Goal: Task Accomplishment & Management: Use online tool/utility

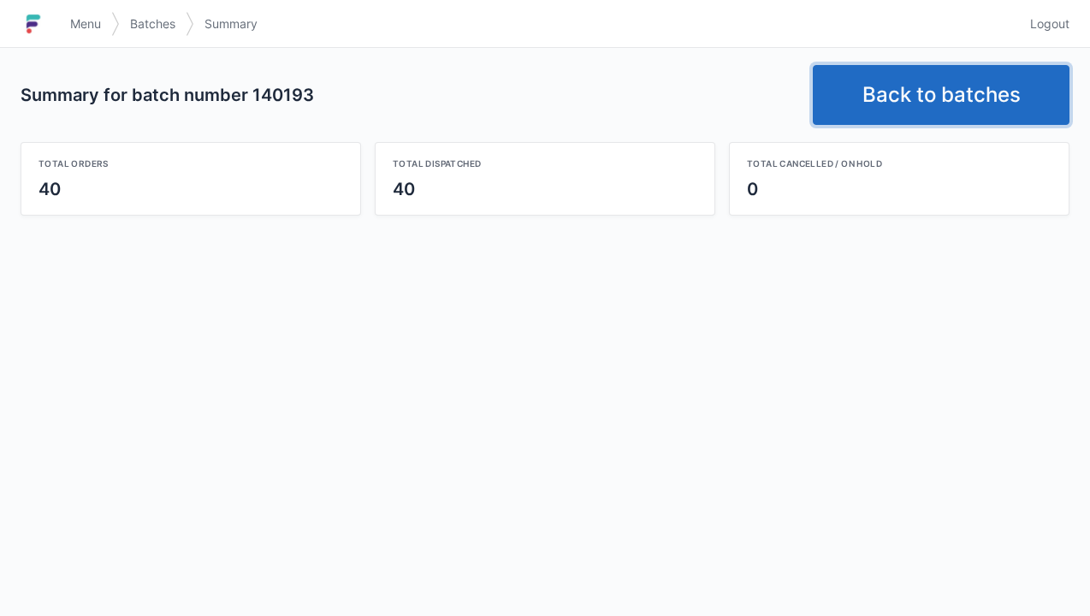
click at [941, 96] on link "Back to batches" at bounding box center [941, 95] width 257 height 60
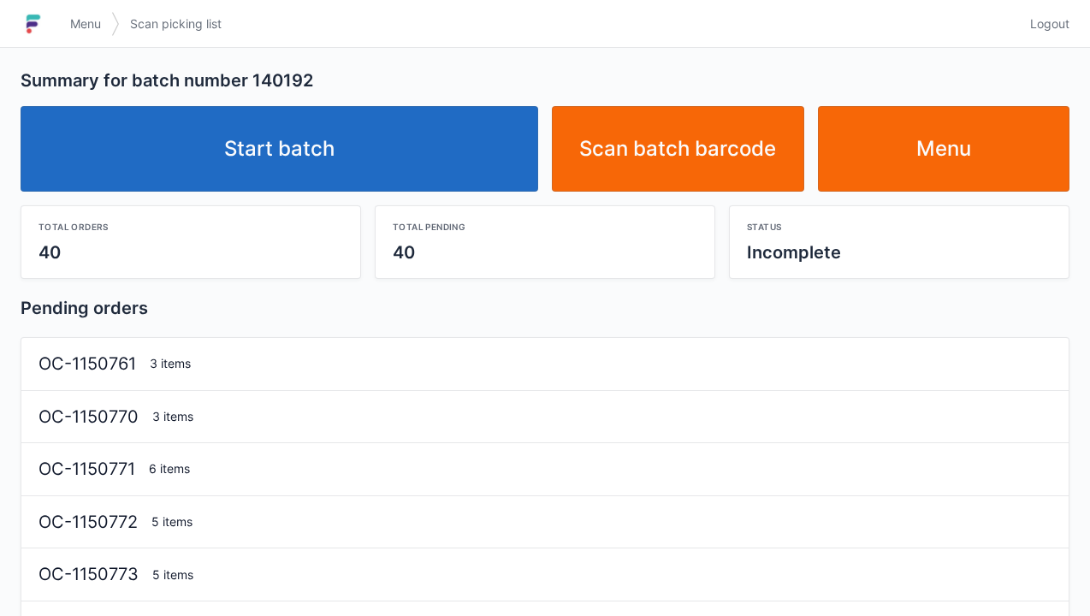
click at [252, 141] on link "Start batch" at bounding box center [280, 149] width 518 height 86
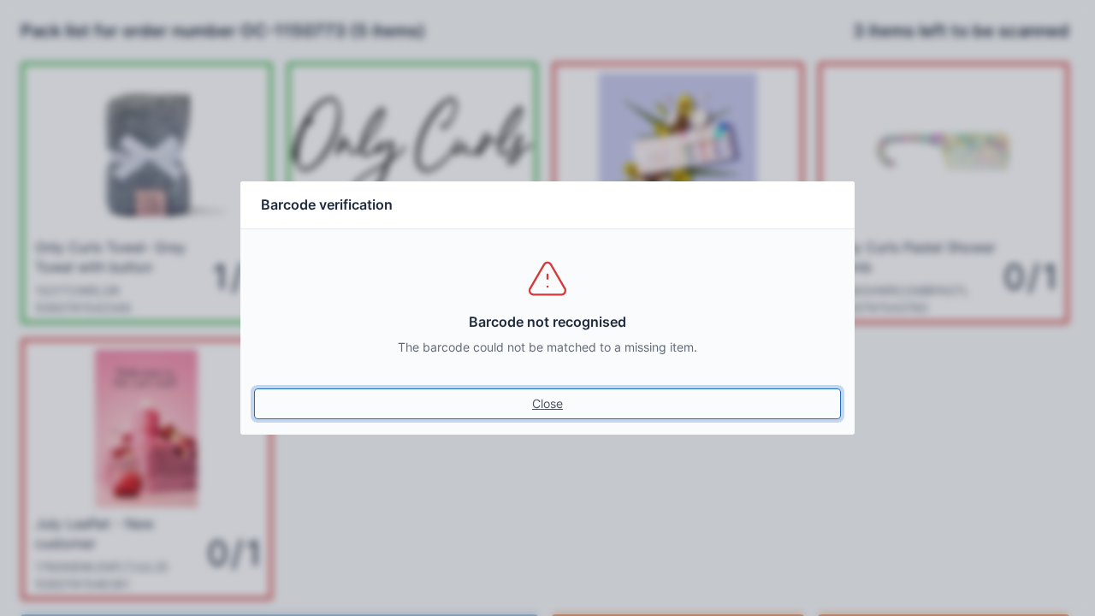
click at [547, 397] on link "Close" at bounding box center [547, 403] width 587 height 31
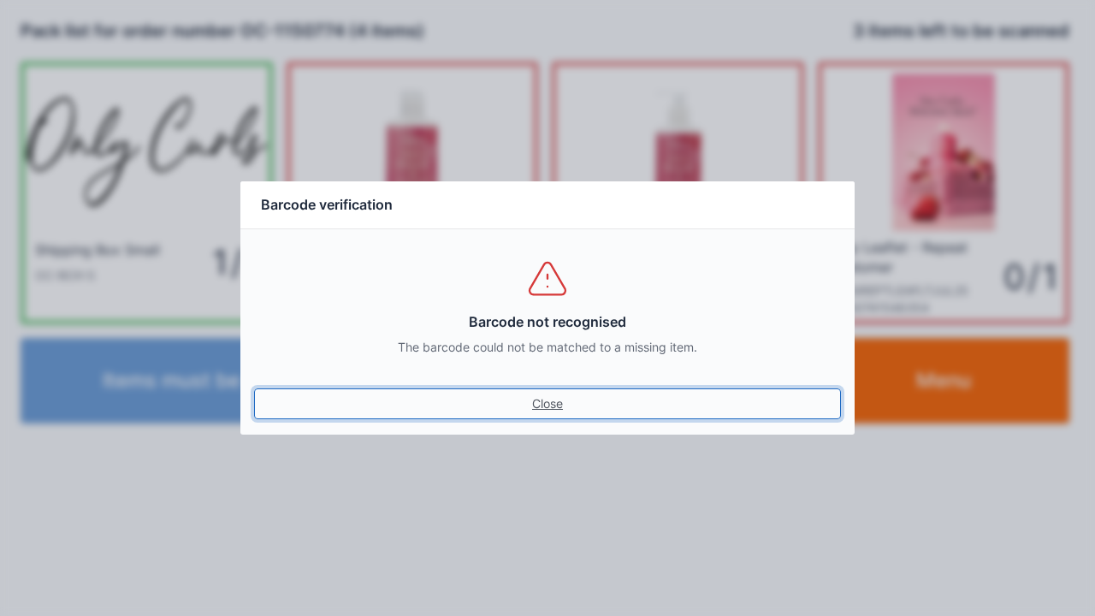
click at [534, 403] on link "Close" at bounding box center [547, 403] width 587 height 31
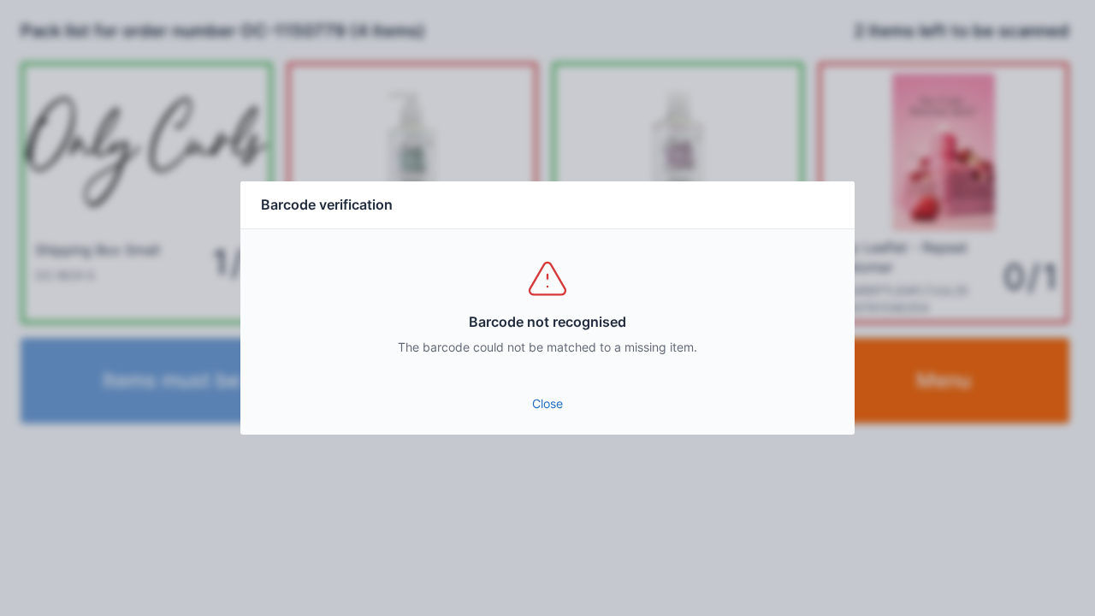
click at [527, 390] on link "Close" at bounding box center [547, 403] width 587 height 31
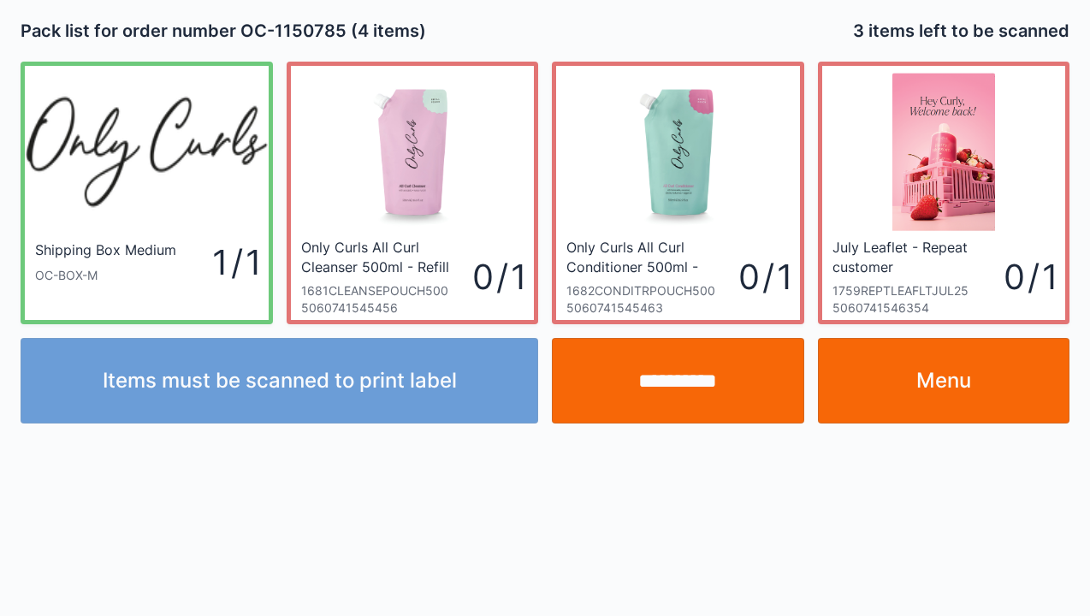
click at [915, 387] on link "Menu" at bounding box center [944, 381] width 252 height 86
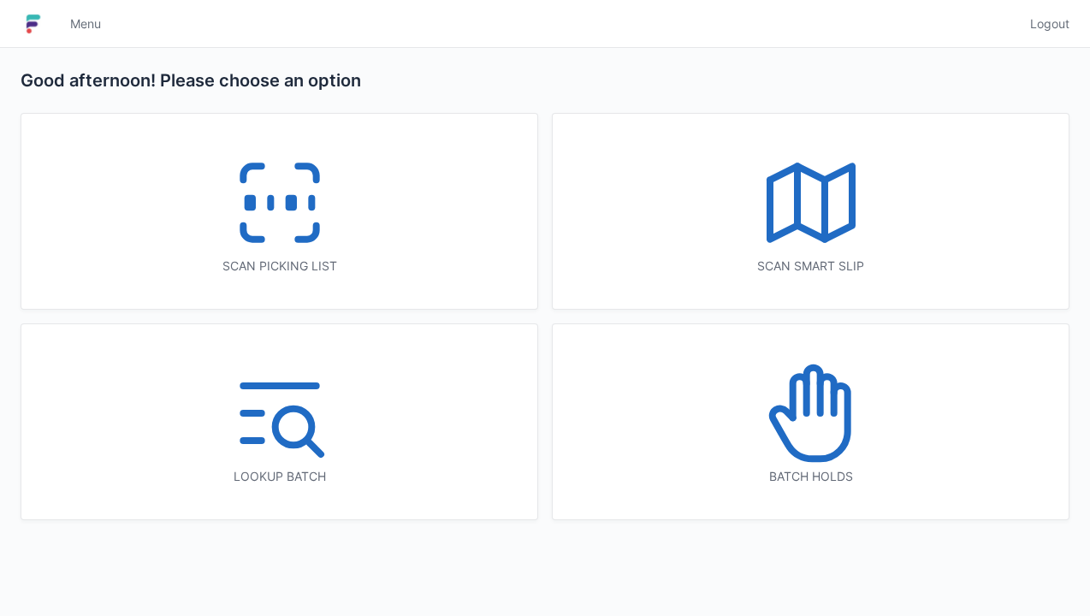
click at [252, 228] on icon at bounding box center [280, 203] width 110 height 110
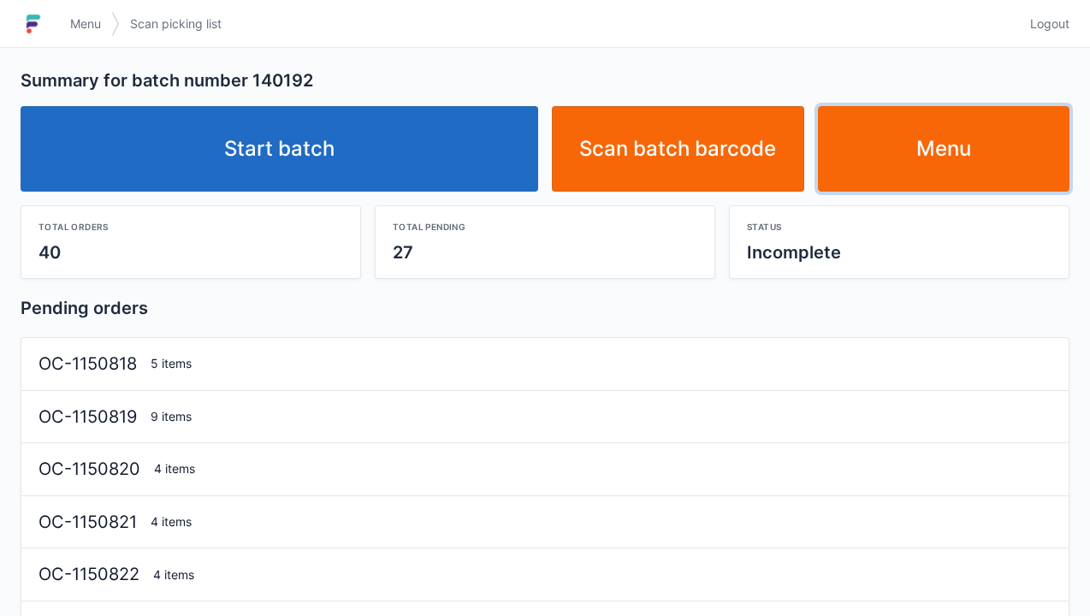
click at [948, 161] on link "Menu" at bounding box center [944, 149] width 252 height 86
